Goal: Navigation & Orientation: Find specific page/section

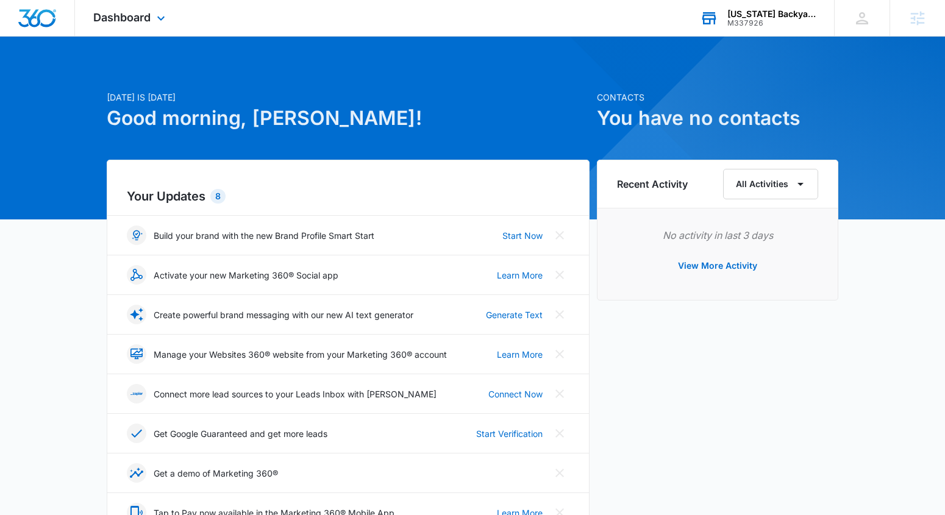
click at [777, 11] on div "[US_STATE] Backyard Environments" at bounding box center [771, 14] width 89 height 10
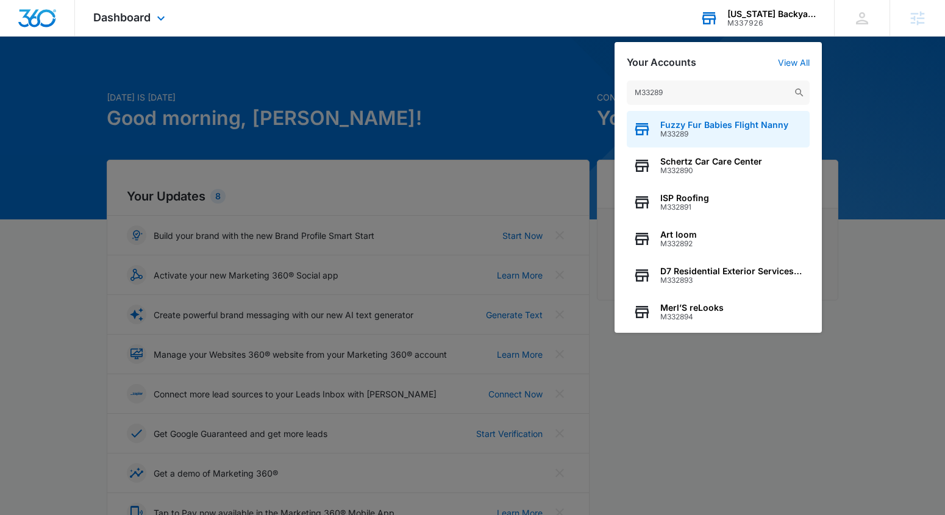
type input "M33289"
click at [728, 113] on div "Fuzzy Fur Babies Flight Nanny M33289" at bounding box center [718, 129] width 183 height 37
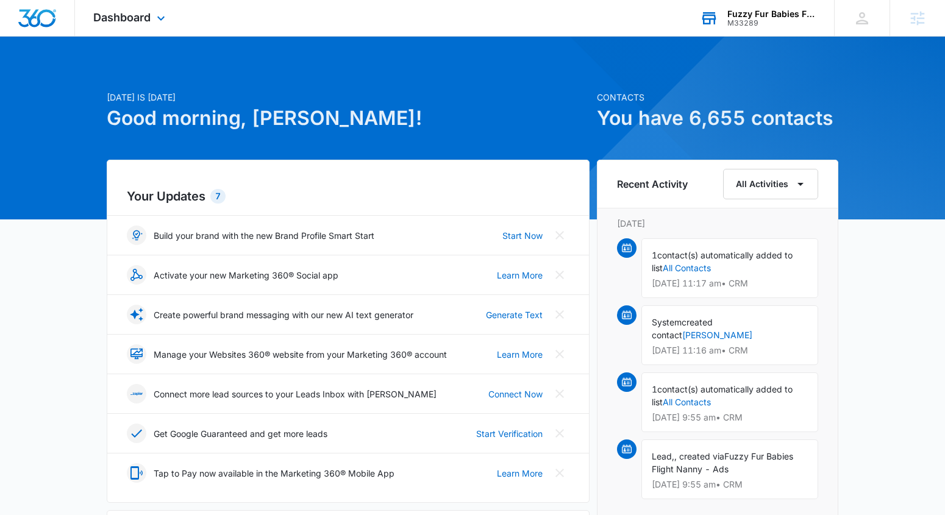
click at [128, 30] on div "Dashboard Apps Reputation Websites Forms CRM Email Social Shop Content Ads Inte…" at bounding box center [131, 18] width 112 height 36
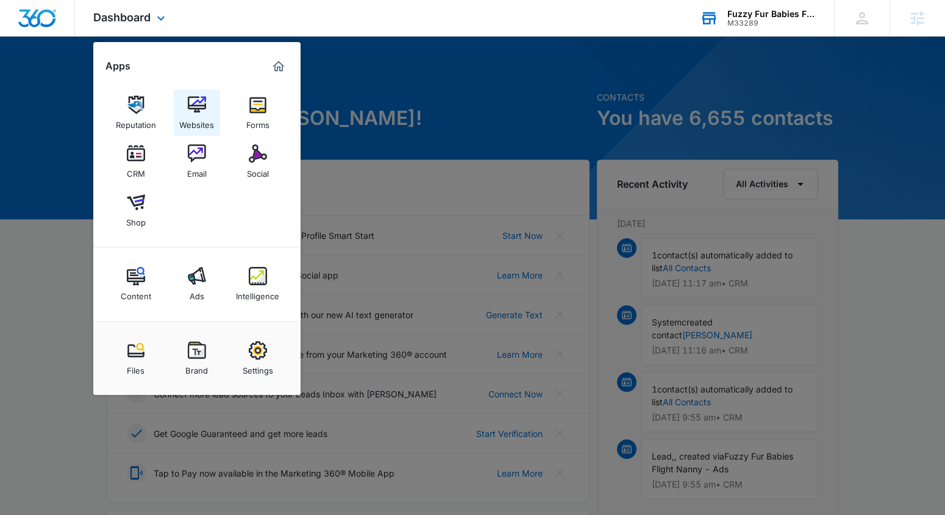
click at [201, 121] on div "Websites" at bounding box center [196, 122] width 35 height 16
